Goal: Task Accomplishment & Management: Use online tool/utility

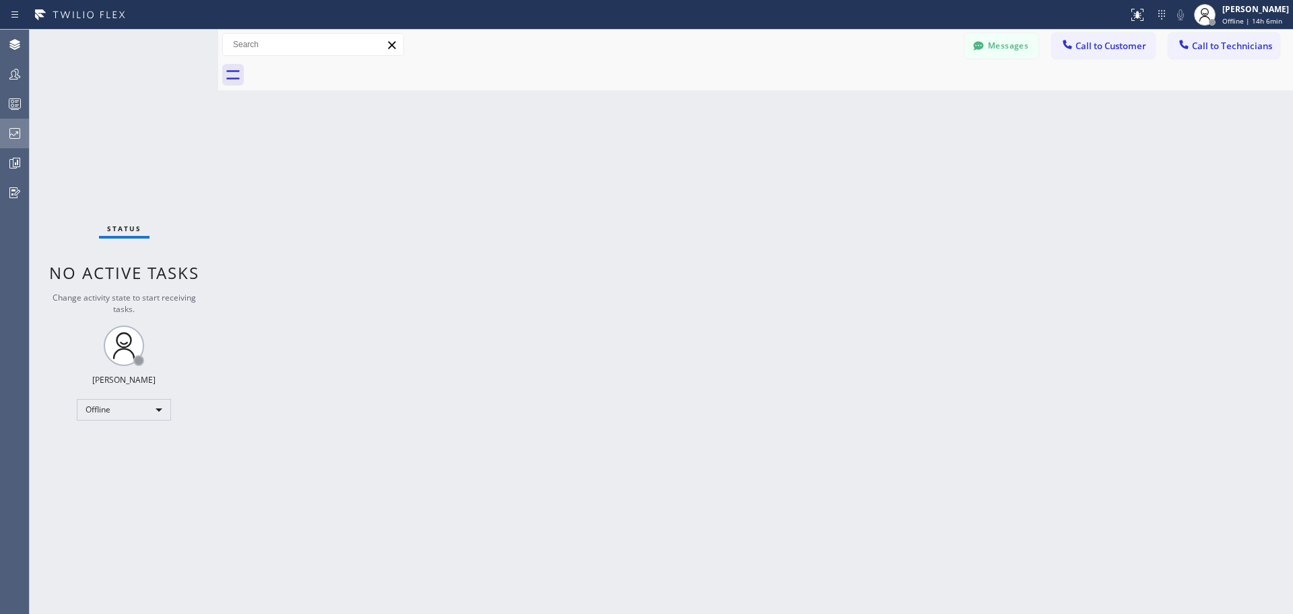
click at [18, 135] on icon at bounding box center [15, 133] width 16 height 16
